Goal: Task Accomplishment & Management: Use online tool/utility

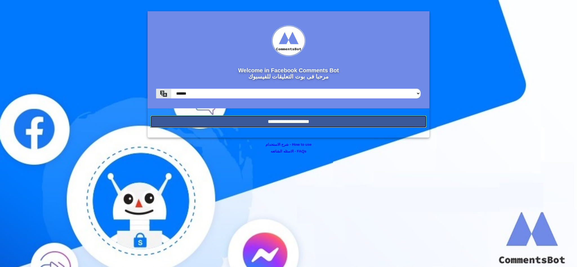
click at [311, 122] on input "**********" at bounding box center [288, 121] width 276 height 12
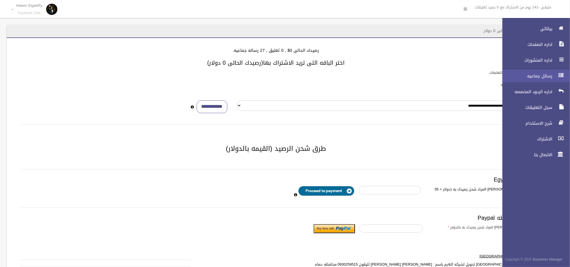
click at [547, 79] on span "رسائل جماعيه" at bounding box center [526, 76] width 56 height 6
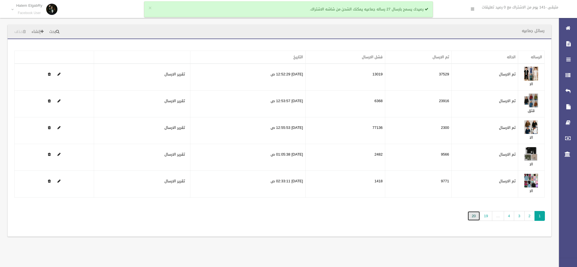
click at [469, 216] on link "20" at bounding box center [473, 216] width 12 height 10
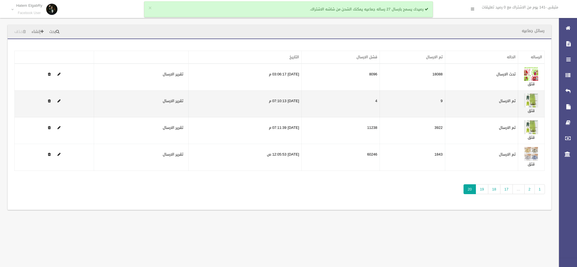
click at [532, 116] on td "قثق" at bounding box center [530, 104] width 26 height 27
click at [530, 107] on td "قثق" at bounding box center [530, 104] width 26 height 27
click at [527, 111] on td "قثق" at bounding box center [530, 104] width 26 height 27
click at [532, 111] on link "قثق" at bounding box center [530, 110] width 7 height 7
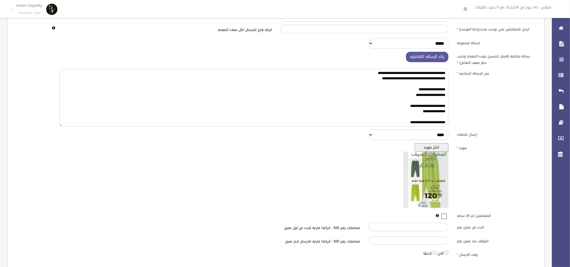
scroll to position [80, 0]
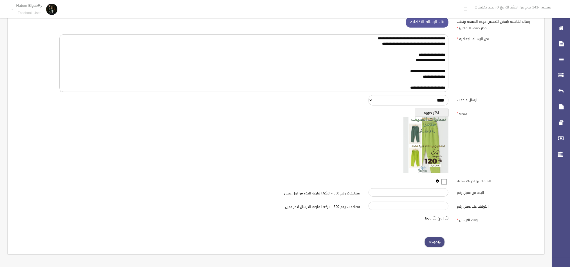
click at [440, 240] on span at bounding box center [438, 242] width 3 height 4
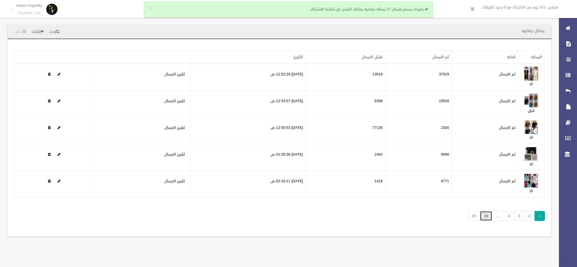
click at [480, 216] on link "19" at bounding box center [485, 216] width 12 height 10
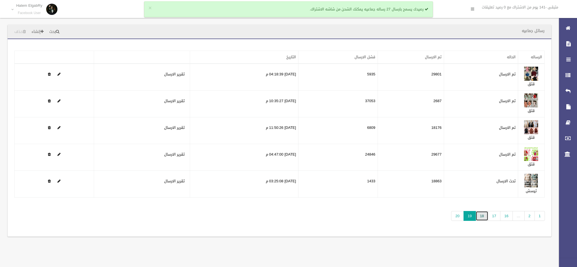
click at [478, 219] on link "18" at bounding box center [481, 216] width 12 height 10
